Goal: Information Seeking & Learning: Find contact information

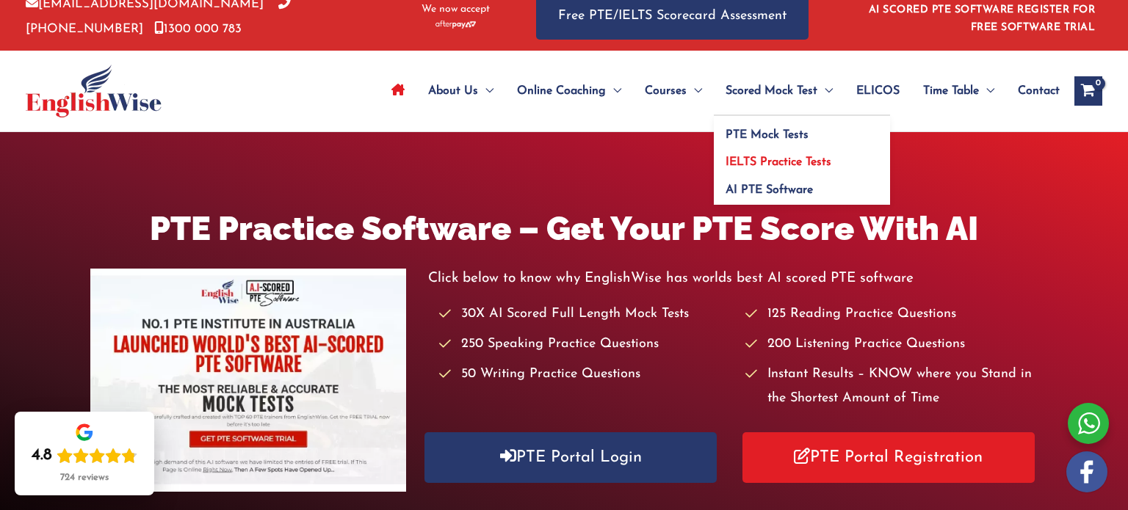
scroll to position [18, 0]
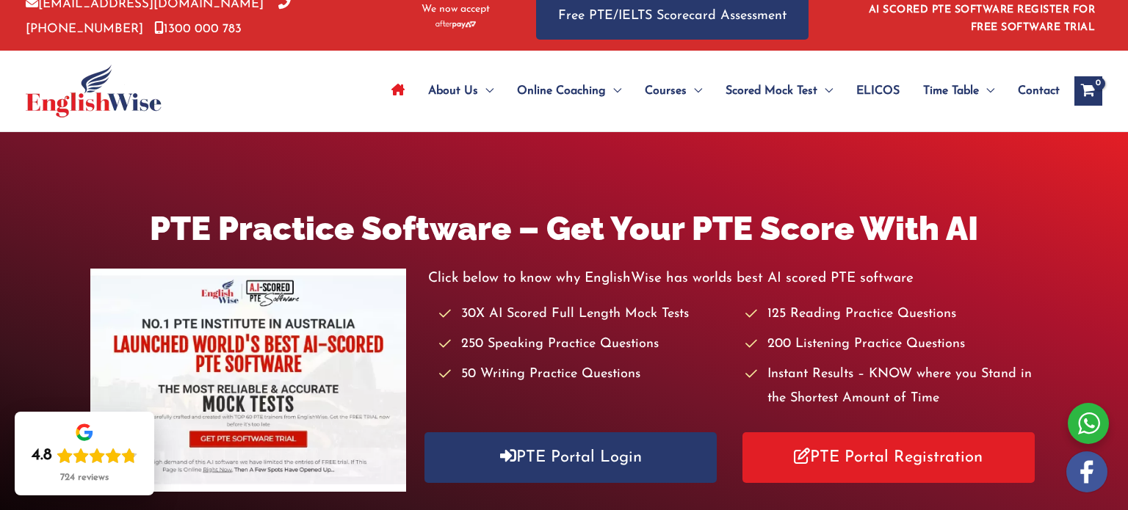
click at [1052, 93] on span "Contact" at bounding box center [1039, 90] width 42 height 51
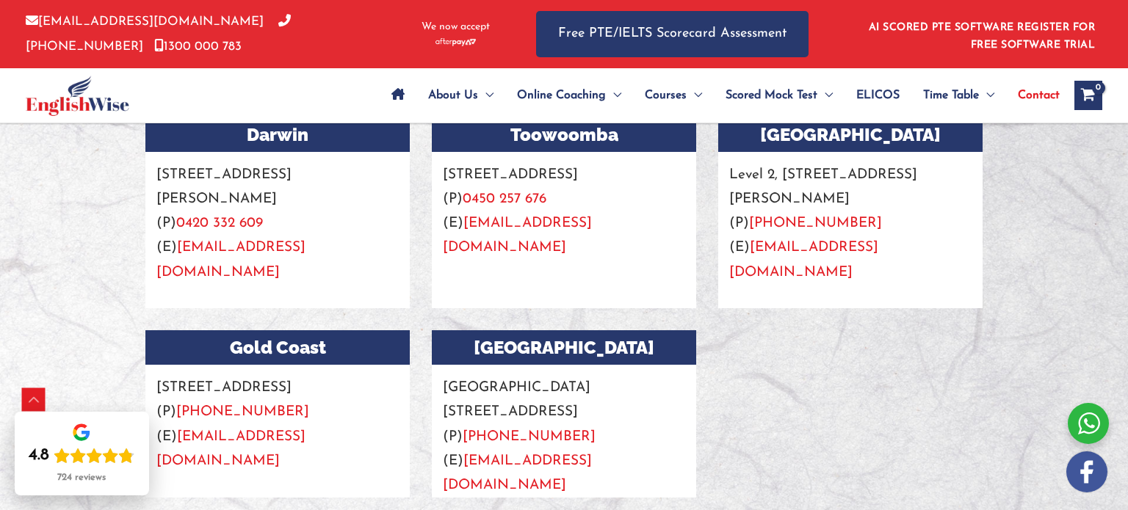
scroll to position [1802, 0]
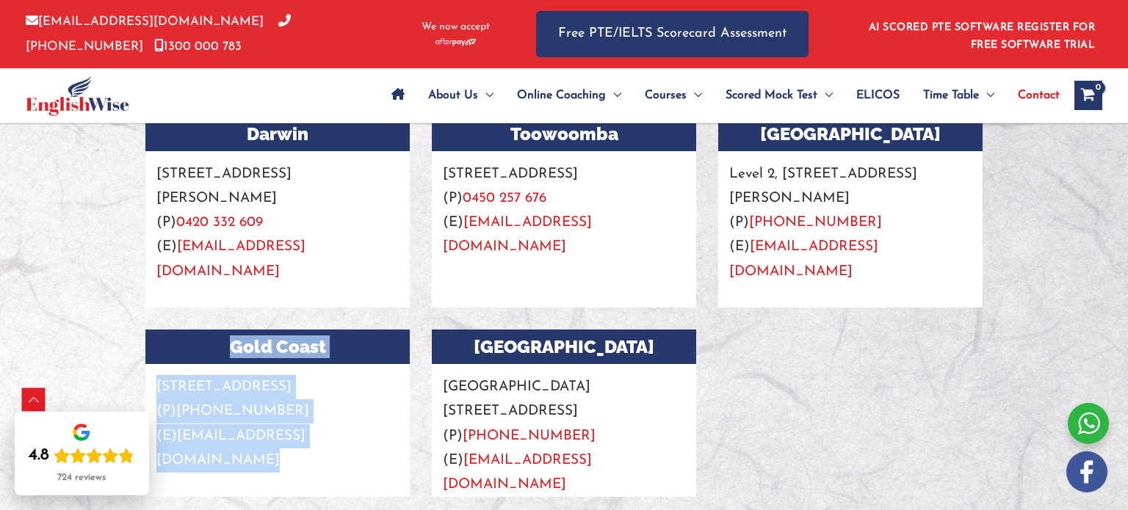
drag, startPoint x: 236, startPoint y: 299, endPoint x: 385, endPoint y: 430, distance: 198.2
click at [385, 430] on div "[GEOGRAPHIC_DATA][STREET_ADDRESS] (P) [PHONE_NUMBER] (E) [EMAIL_ADDRESS][DOMAIN…" at bounding box center [277, 413] width 264 height 167
click at [335, 383] on p "Suite [STREET_ADDRESS] (P) [PHONE_NUMBER] (E) [EMAIL_ADDRESS][DOMAIN_NAME]" at bounding box center [277, 418] width 264 height 109
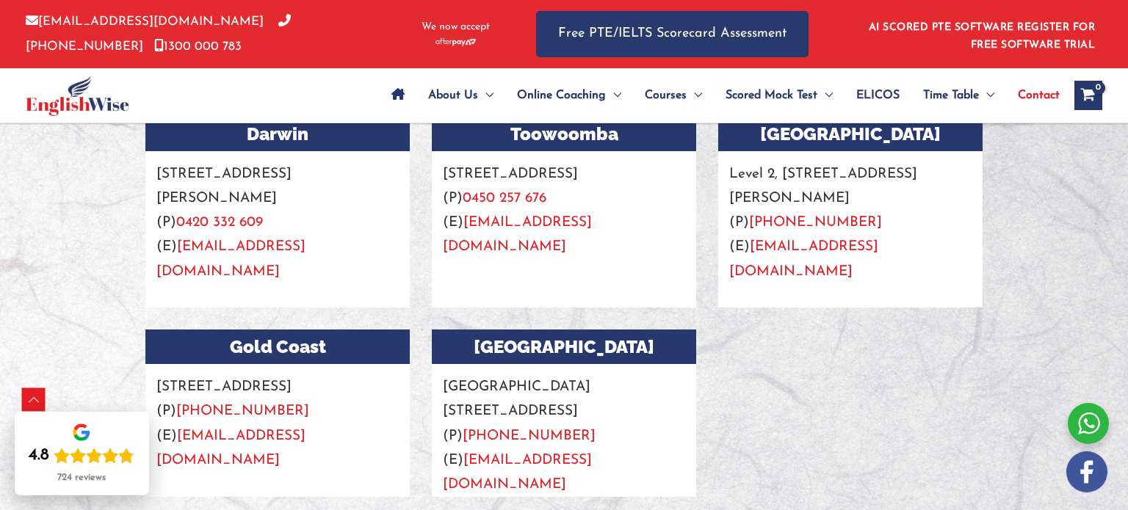
drag, startPoint x: 178, startPoint y: 391, endPoint x: 292, endPoint y: 390, distance: 113.8
click at [292, 390] on p "Suite [STREET_ADDRESS] (P) [PHONE_NUMBER] (E) [EMAIL_ADDRESS][DOMAIN_NAME]" at bounding box center [277, 418] width 264 height 109
copy link "[PHONE_NUMBER]"
drag, startPoint x: 339, startPoint y: 412, endPoint x: 180, endPoint y: 416, distance: 159.4
click at [180, 416] on p "Suite [STREET_ADDRESS] (P) [PHONE_NUMBER] (E) [EMAIL_ADDRESS][DOMAIN_NAME]" at bounding box center [277, 418] width 264 height 109
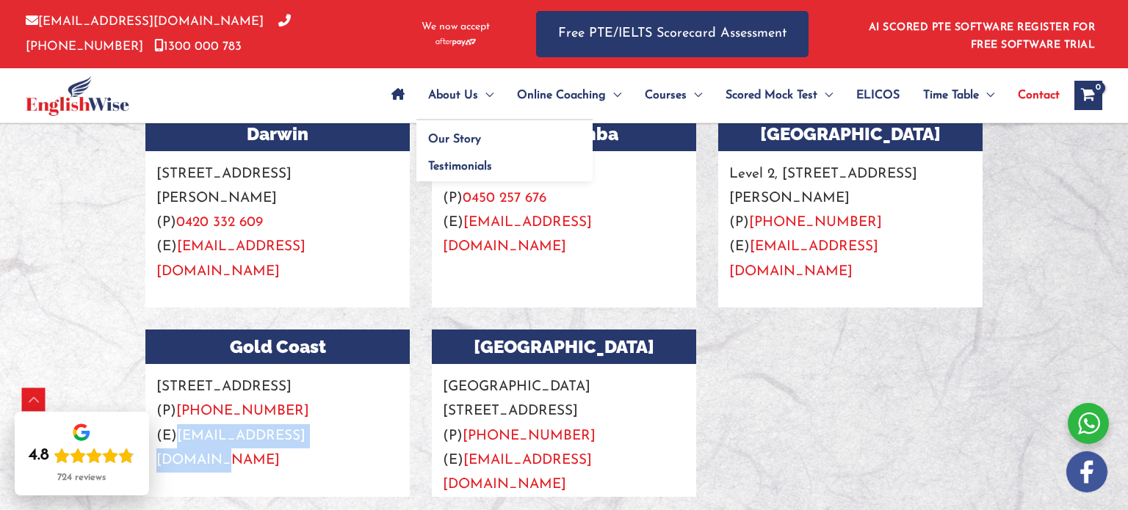
copy link "[EMAIL_ADDRESS][DOMAIN_NAME]"
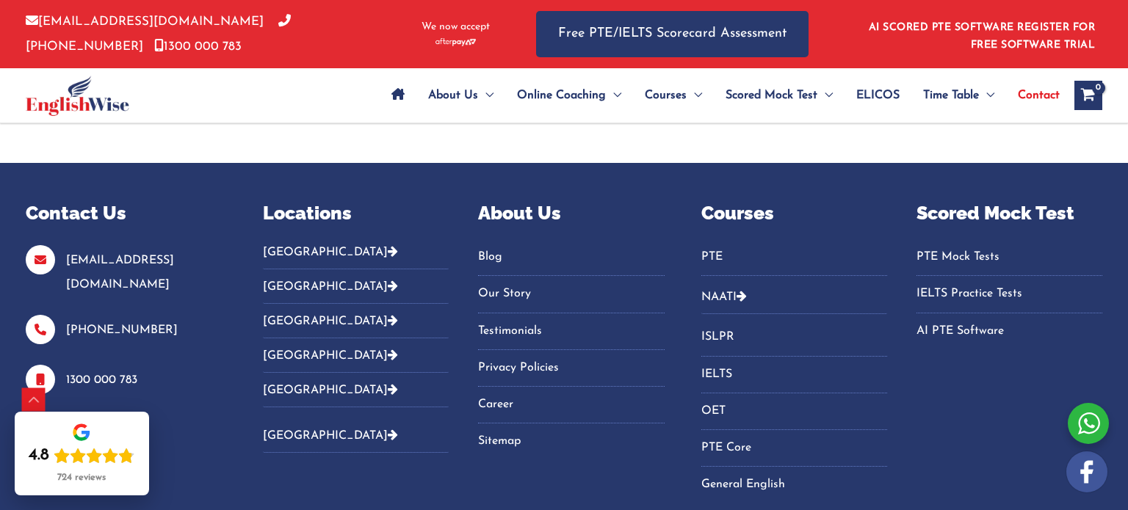
scroll to position [3586, 0]
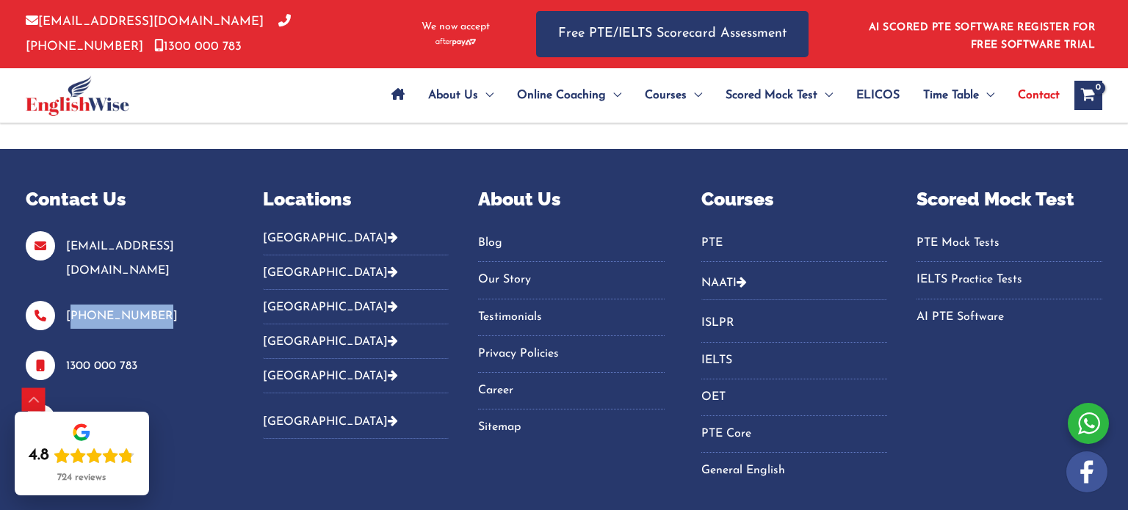
drag, startPoint x: 145, startPoint y: 200, endPoint x: 63, endPoint y: 201, distance: 81.5
click at [62, 305] on p "[PHONE_NUMBER]" at bounding box center [126, 319] width 201 height 29
drag, startPoint x: 147, startPoint y: 247, endPoint x: 50, endPoint y: 250, distance: 97.0
click at [50, 355] on p "1300 000 783" at bounding box center [126, 369] width 201 height 29
drag, startPoint x: 68, startPoint y: 193, endPoint x: 167, endPoint y: 209, distance: 100.3
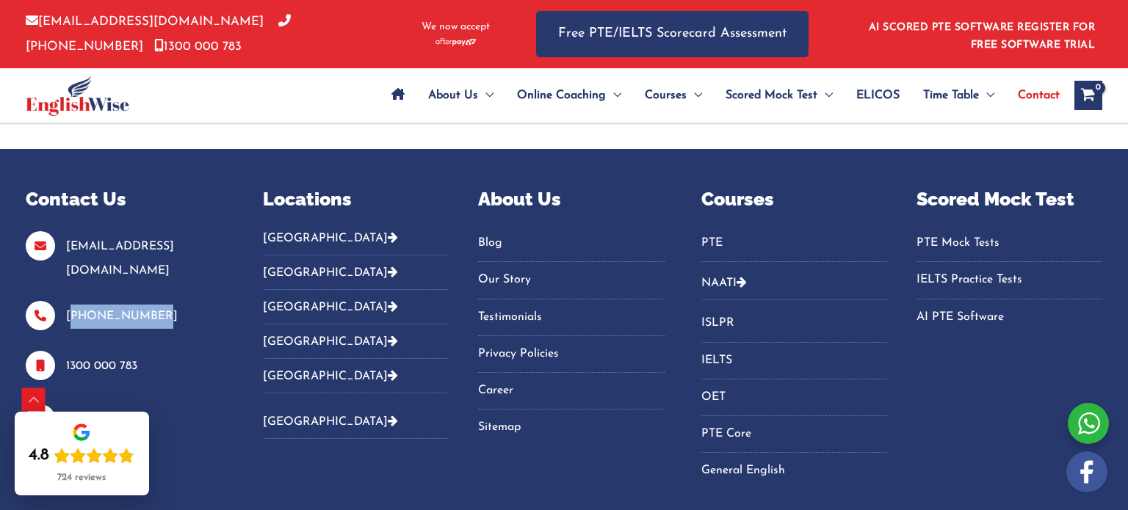
click at [167, 305] on p "[PHONE_NUMBER]" at bounding box center [126, 319] width 201 height 29
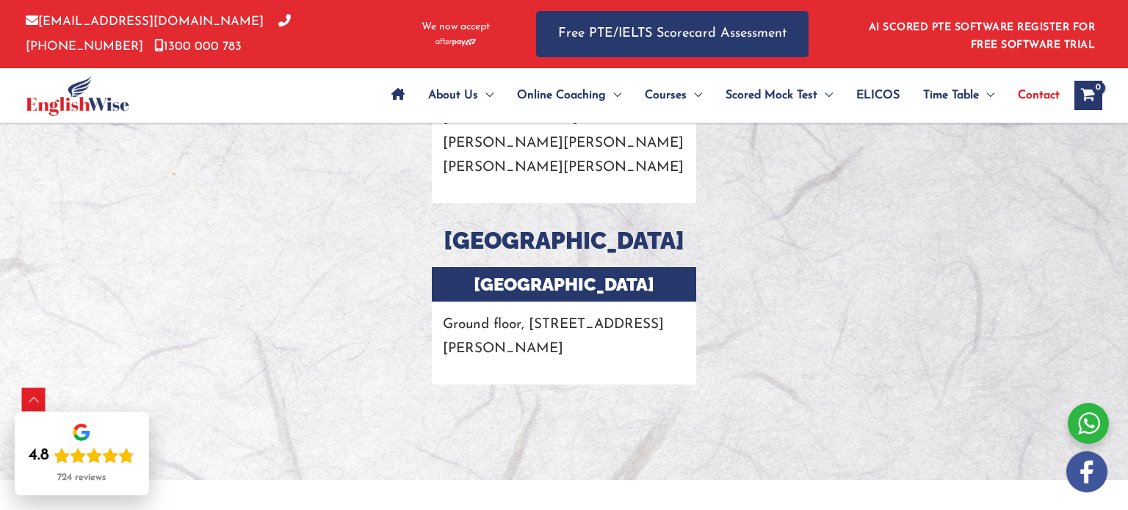
scroll to position [0, 0]
